Goal: Navigation & Orientation: Find specific page/section

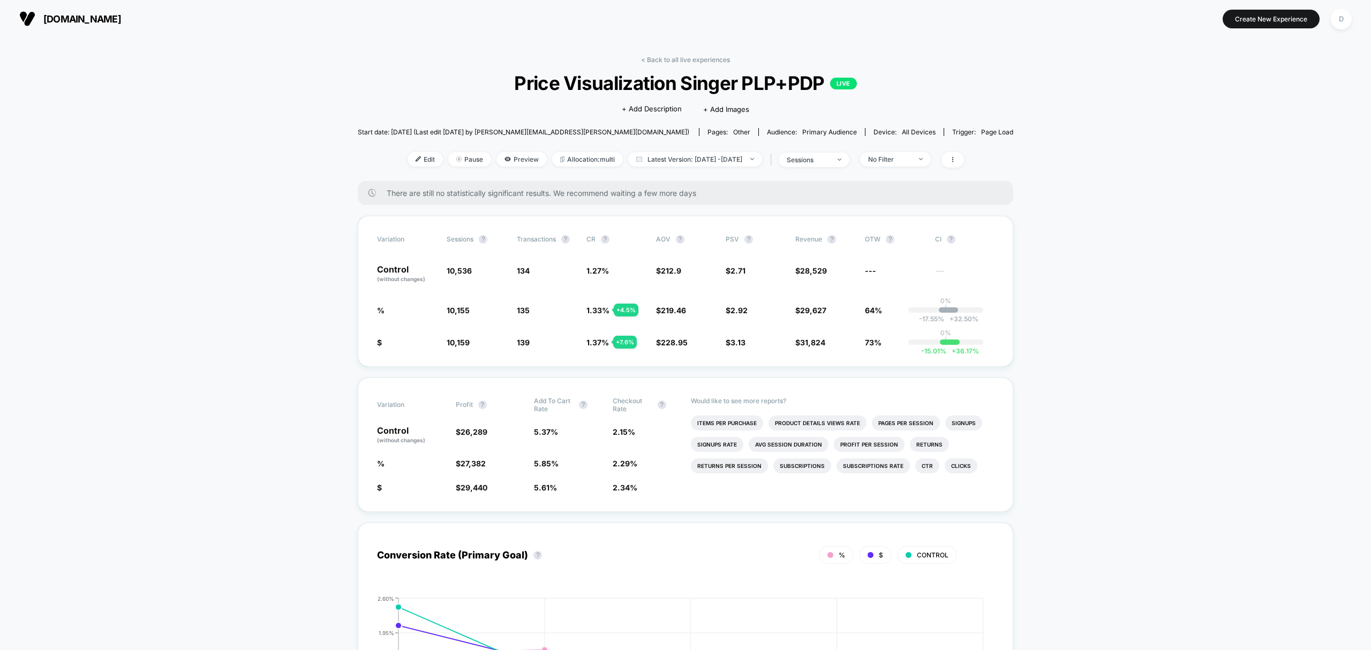
click at [703, 61] on link "< Back to all live experiences" at bounding box center [685, 60] width 89 height 8
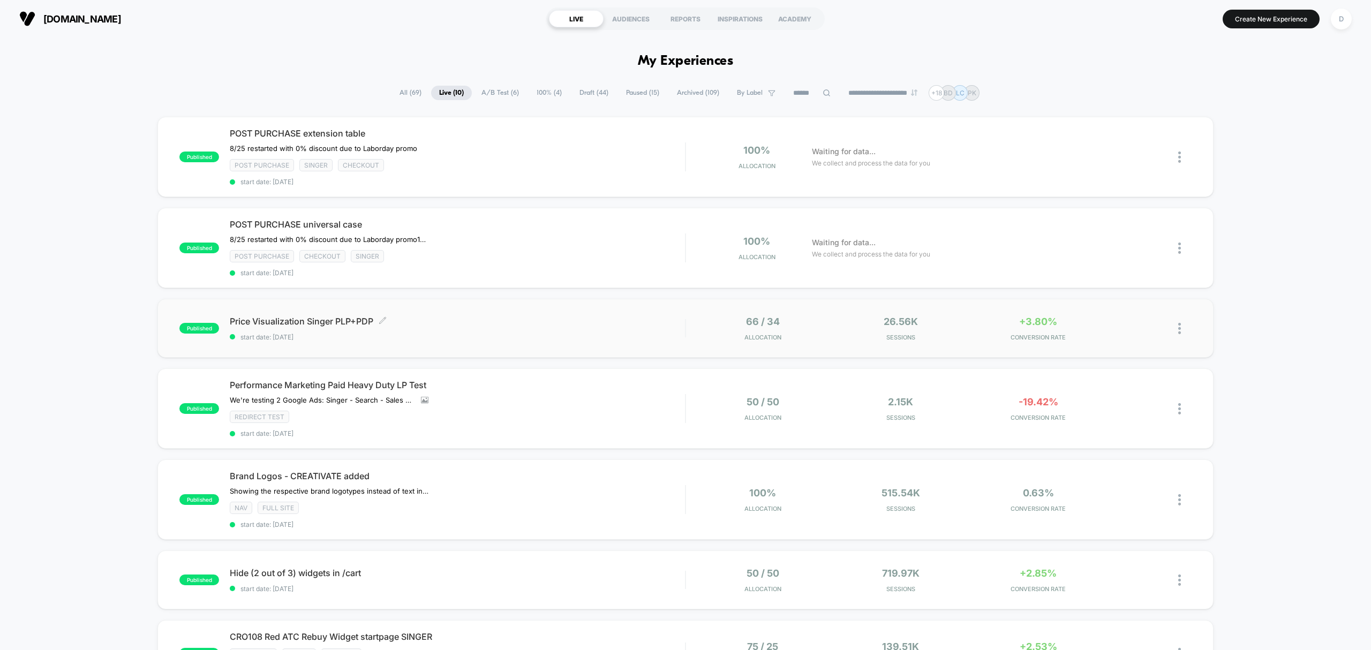
click at [544, 325] on span "Price Visualization Singer PLP+PDP Click to edit experience details" at bounding box center [457, 321] width 455 height 11
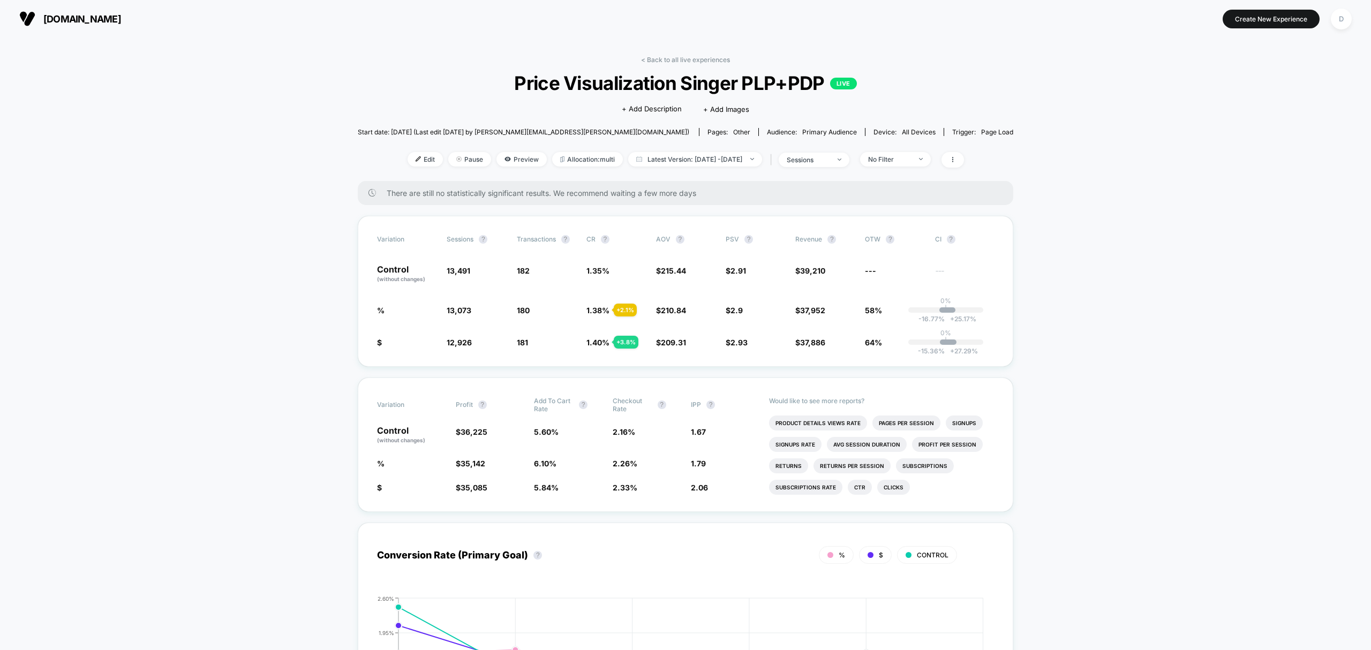
click at [681, 56] on link "< Back to all live experiences" at bounding box center [685, 60] width 89 height 8
